Goal: Communication & Community: Share content

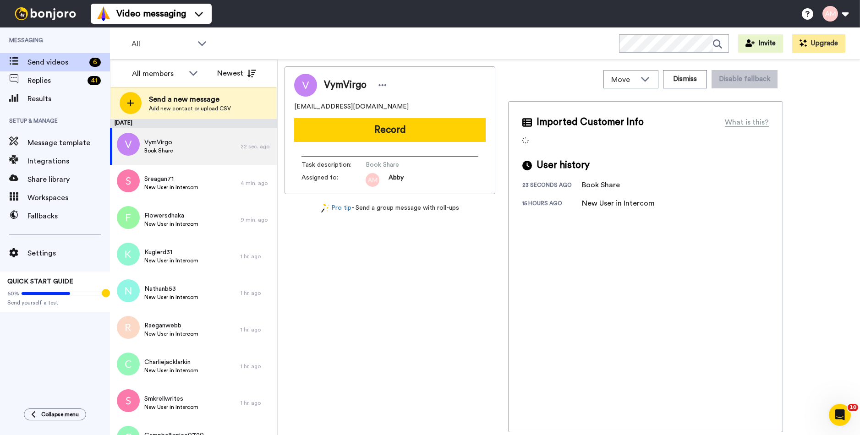
click at [376, 130] on button "Record" at bounding box center [390, 130] width 192 height 24
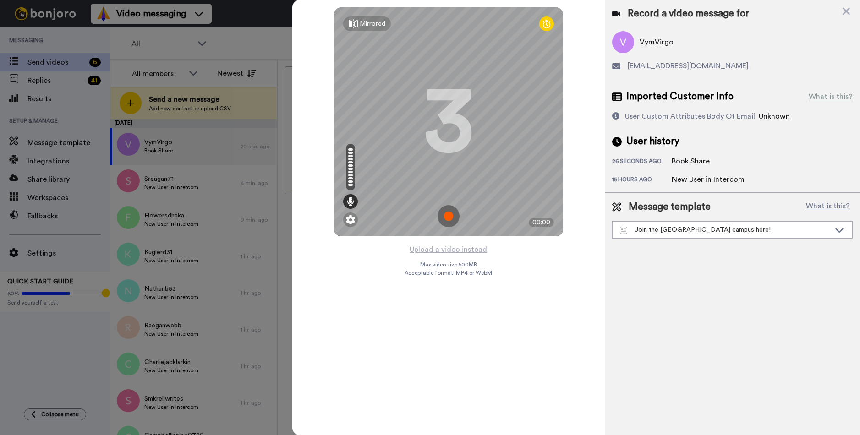
click at [448, 217] on img at bounding box center [449, 216] width 22 height 22
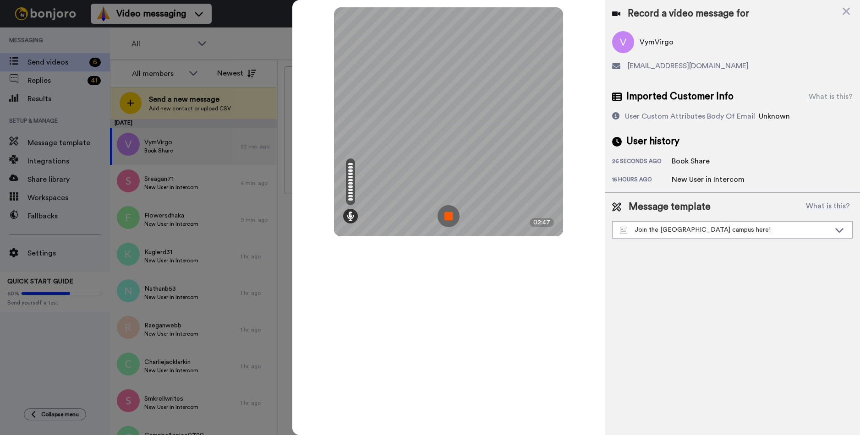
click at [447, 218] on img at bounding box center [449, 216] width 22 height 22
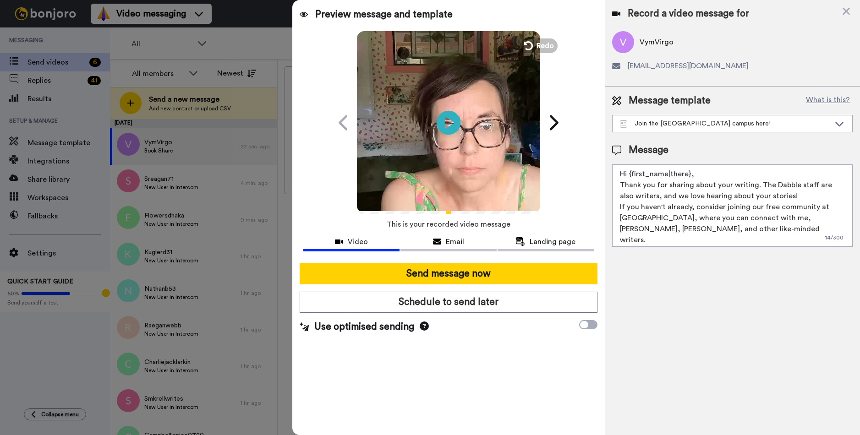
click at [451, 124] on icon "Play/Pause" at bounding box center [449, 123] width 24 height 44
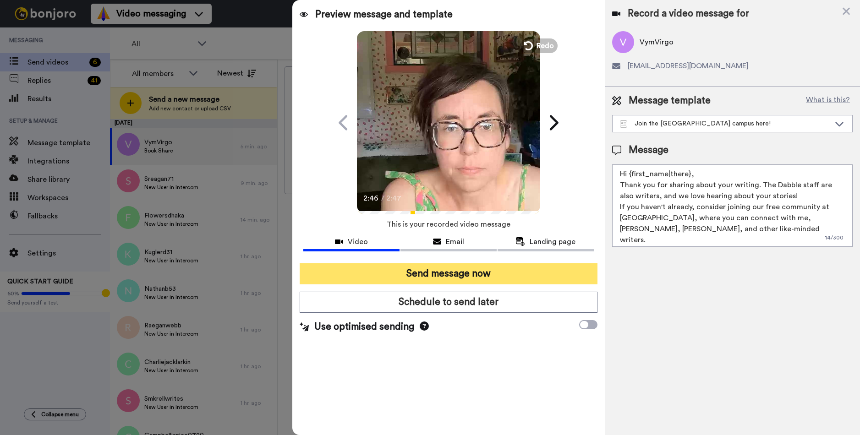
click at [428, 271] on button "Send message now" at bounding box center [448, 274] width 297 height 21
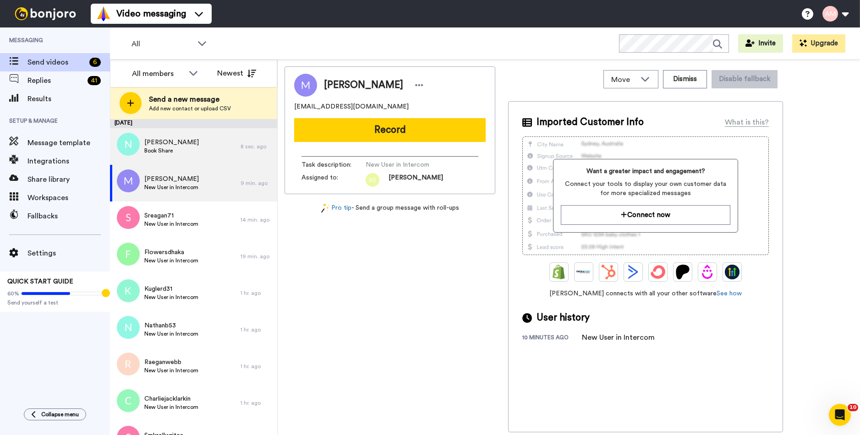
click at [185, 148] on div "Sam Book Share" at bounding box center [175, 146] width 131 height 37
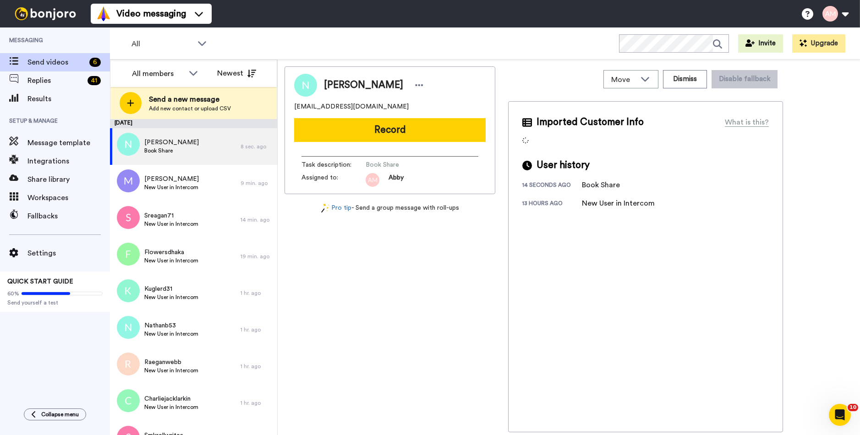
click at [339, 128] on button "Record" at bounding box center [390, 130] width 192 height 24
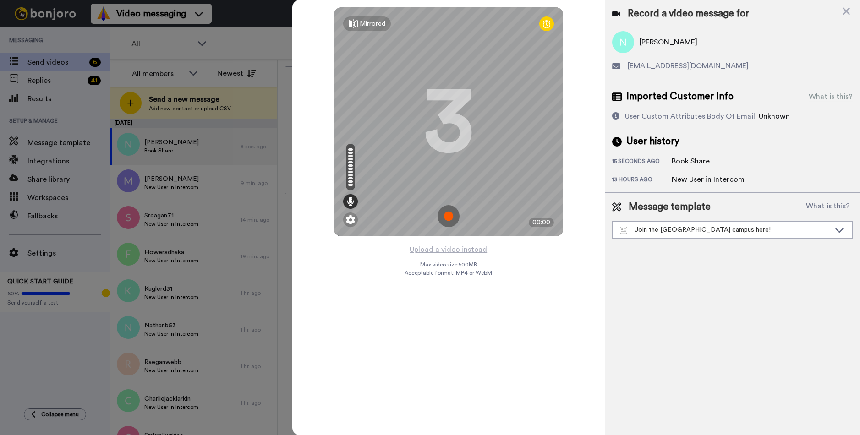
click at [447, 215] on img at bounding box center [449, 216] width 22 height 22
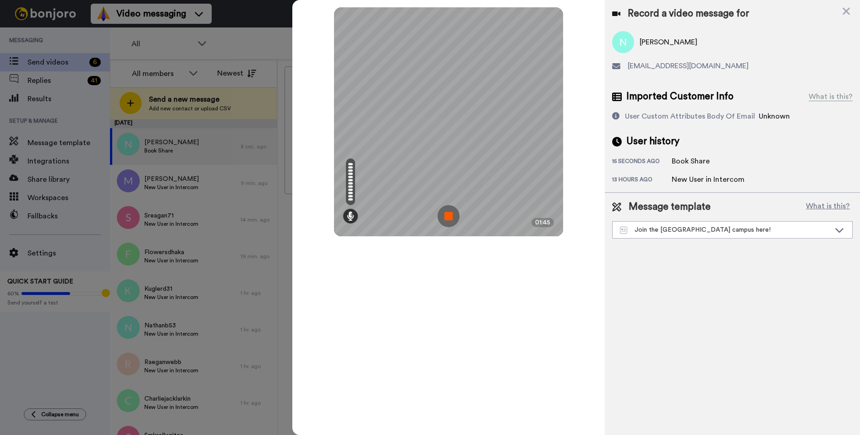
click at [450, 216] on img at bounding box center [449, 216] width 22 height 22
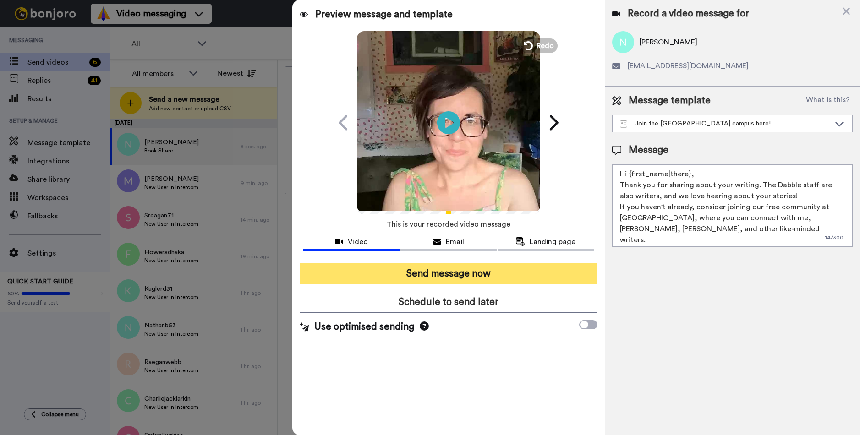
click at [433, 275] on button "Send message now" at bounding box center [448, 274] width 297 height 21
